Goal: Information Seeking & Learning: Learn about a topic

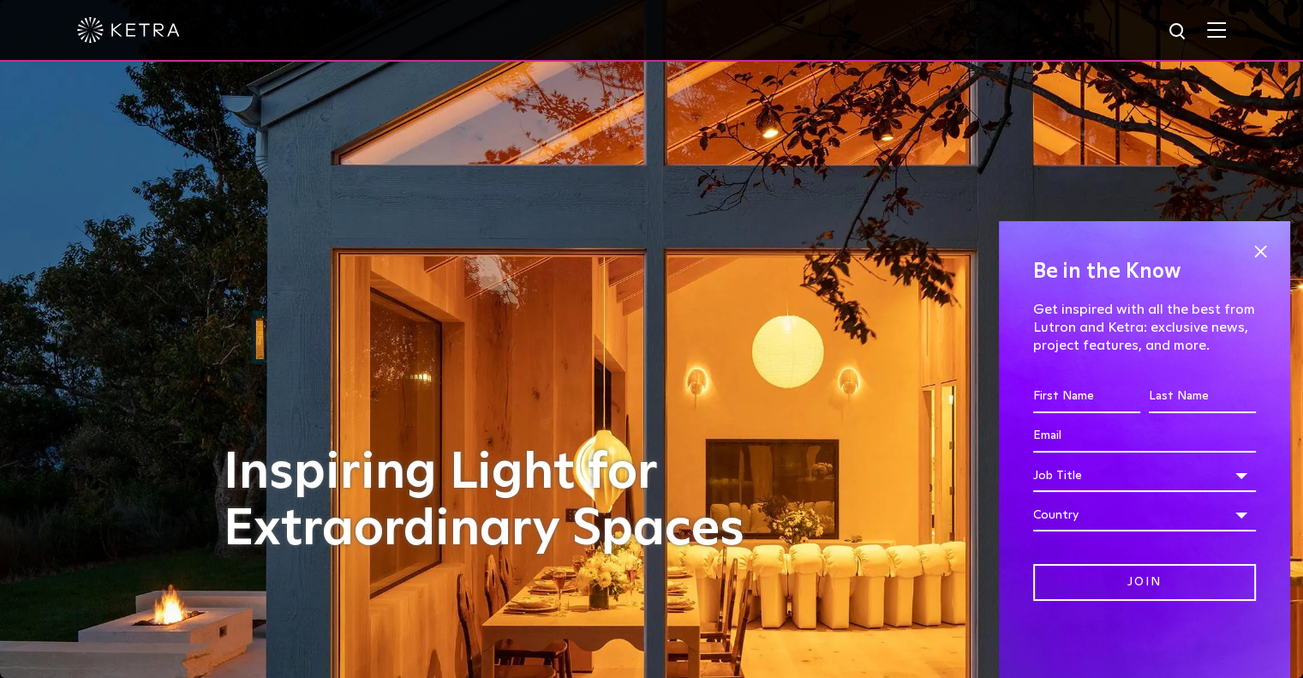
click at [1226, 33] on img at bounding box center [1216, 29] width 19 height 16
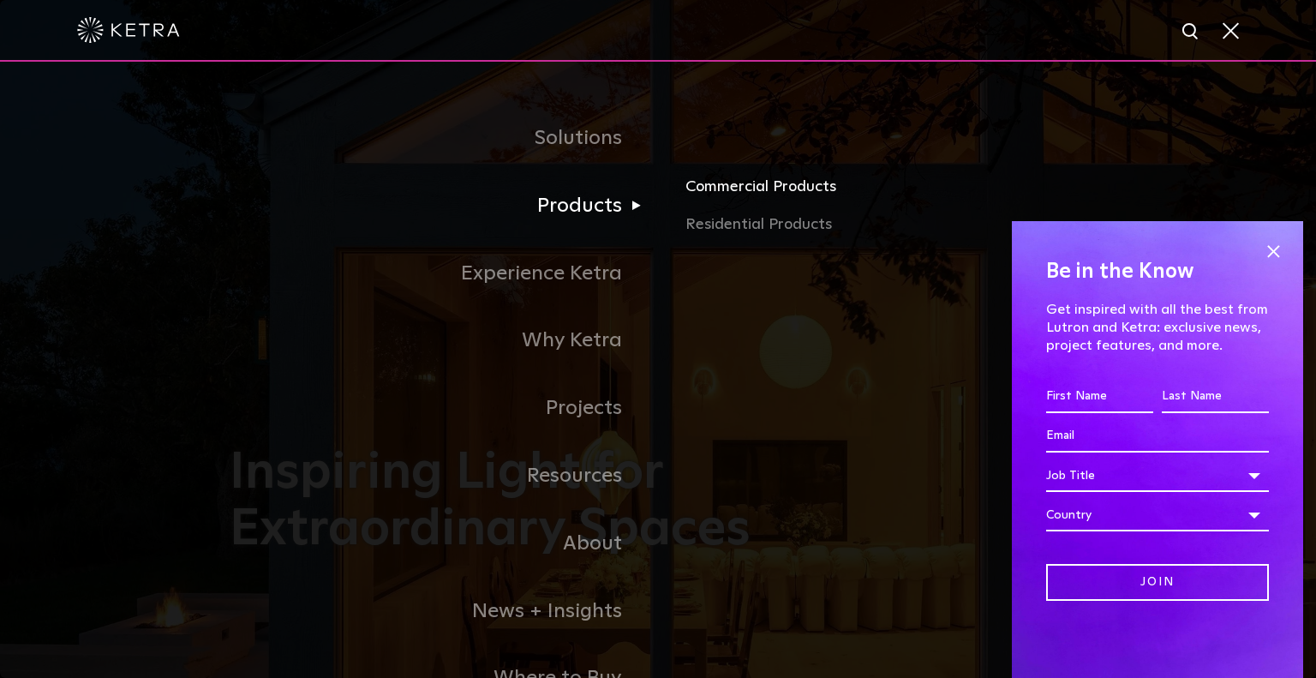
click at [735, 194] on link "Commercial Products" at bounding box center [886, 194] width 401 height 38
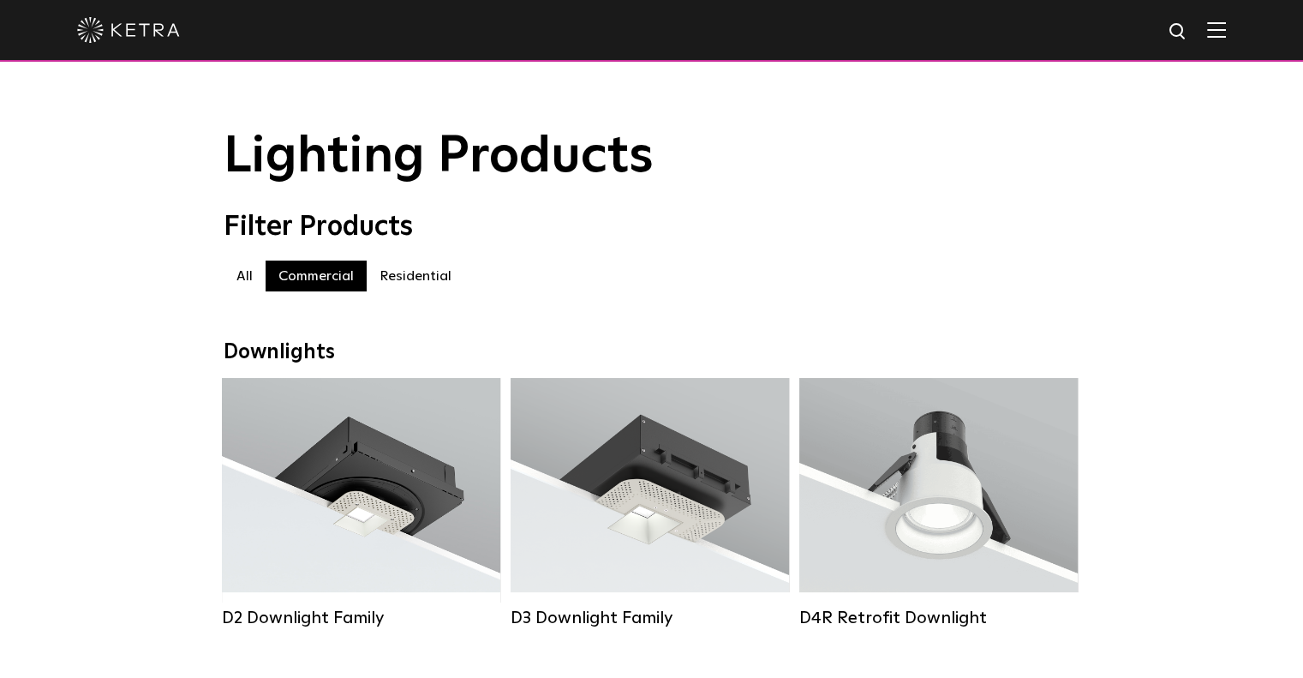
click at [398, 281] on label "Residential" at bounding box center [416, 275] width 98 height 31
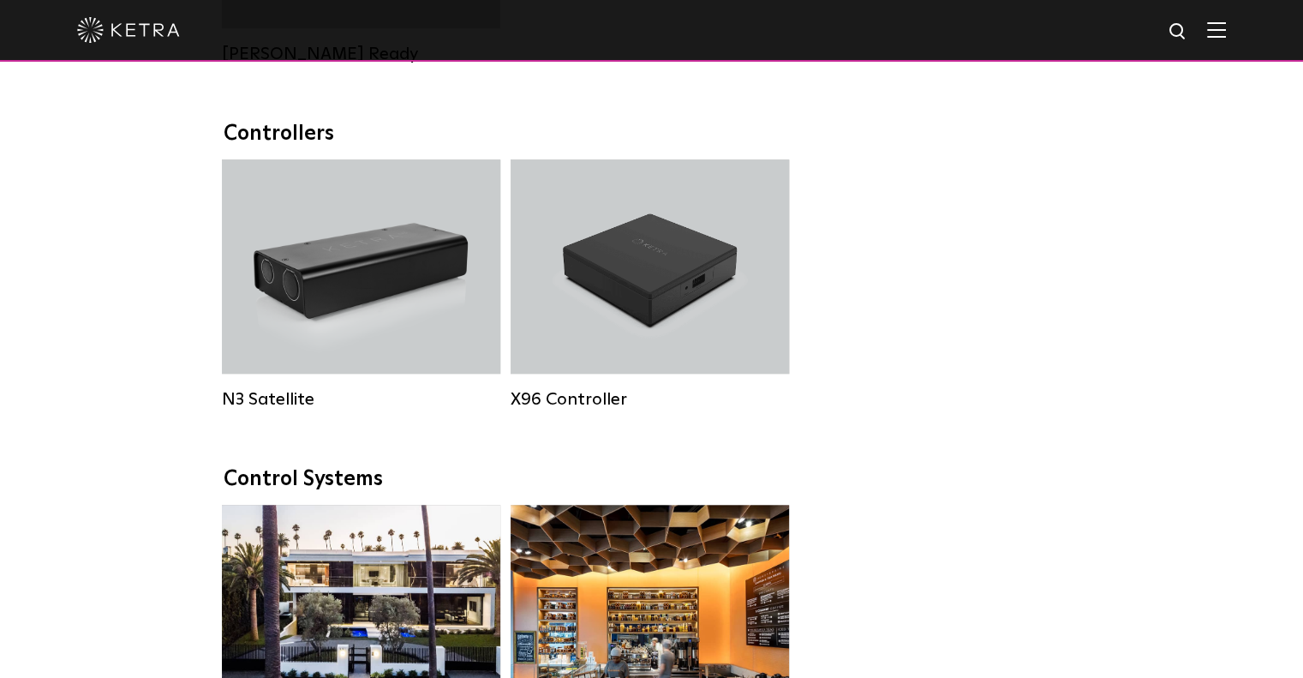
scroll to position [1885, 0]
